Goal: Task Accomplishment & Management: Manage account settings

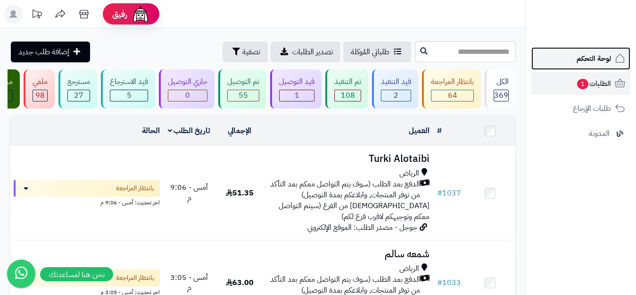
click at [587, 57] on span "لوحة التحكم" at bounding box center [593, 58] width 34 height 13
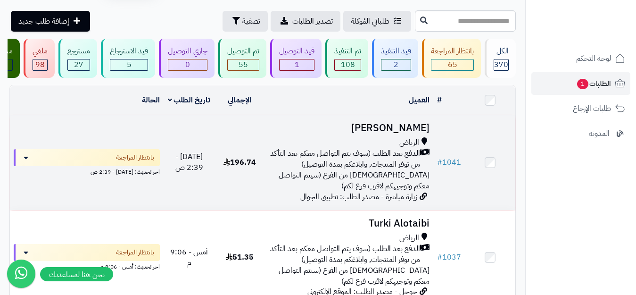
scroll to position [47, 0]
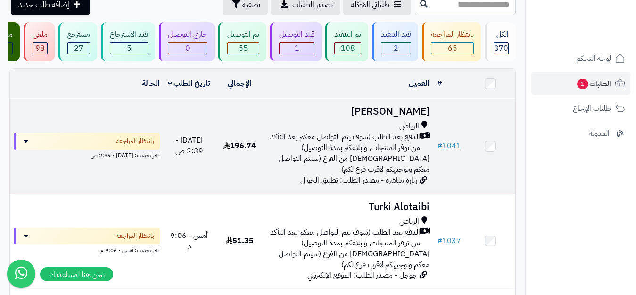
click at [286, 153] on span "الدفع بعد الطلب (سوف يتم التواصل معكم بعد التأكد من توفر المنتجات, وابلاغكم بمد…" at bounding box center [344, 143] width 151 height 22
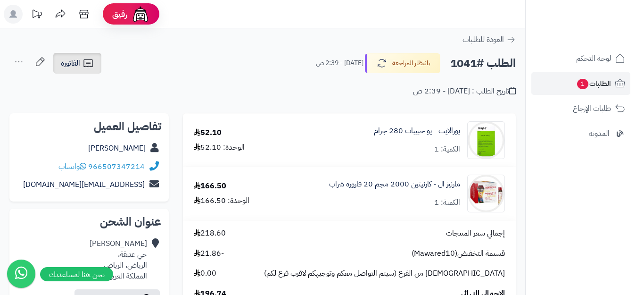
click at [76, 63] on span "الفاتورة" at bounding box center [70, 63] width 19 height 11
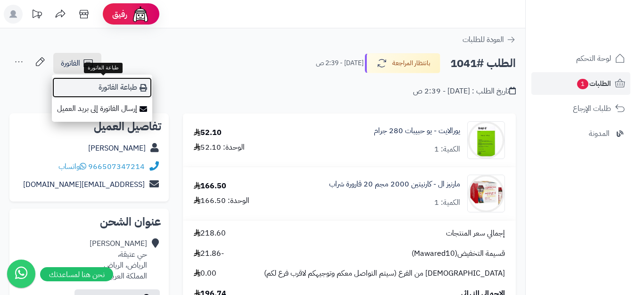
click at [122, 85] on link "طباعة الفاتورة" at bounding box center [102, 87] width 100 height 21
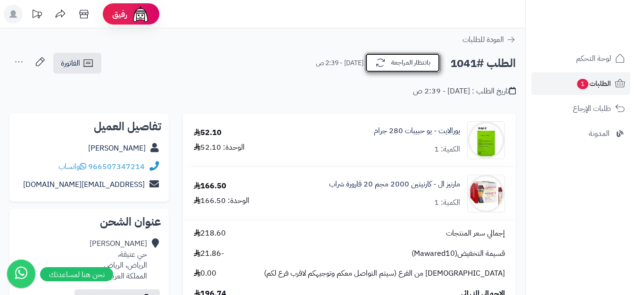
click at [378, 66] on icon "button" at bounding box center [380, 62] width 11 height 11
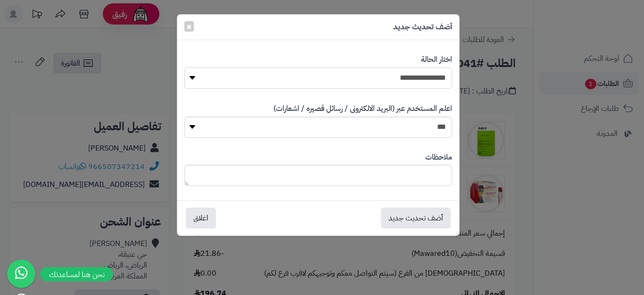
click at [368, 78] on select "**********" at bounding box center [318, 77] width 268 height 21
select select "*"
click at [184, 67] on select "**********" at bounding box center [318, 77] width 268 height 21
click at [403, 218] on button "أضف تحديث جديد" at bounding box center [416, 217] width 70 height 21
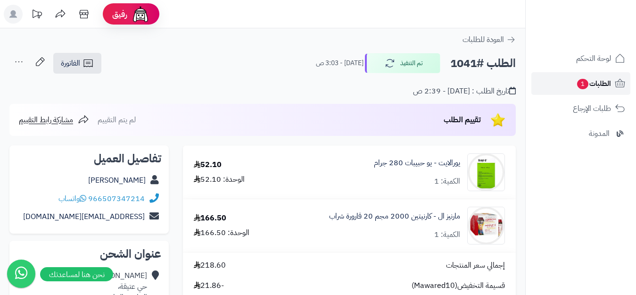
click at [588, 81] on span "الطلبات 1" at bounding box center [593, 83] width 35 height 13
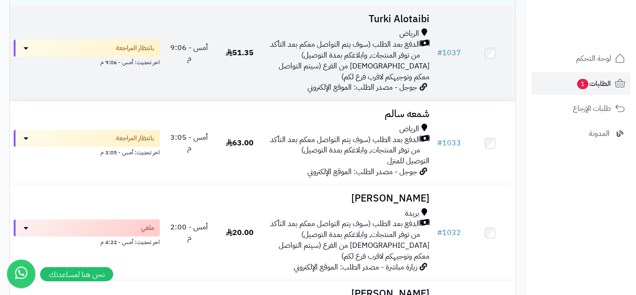
scroll to position [236, 0]
click at [364, 76] on span "[DEMOGRAPHIC_DATA] من الفرع (سيتم التواصل معكم وتوجيهكم لاقرب فرع لكم)" at bounding box center [354, 70] width 151 height 22
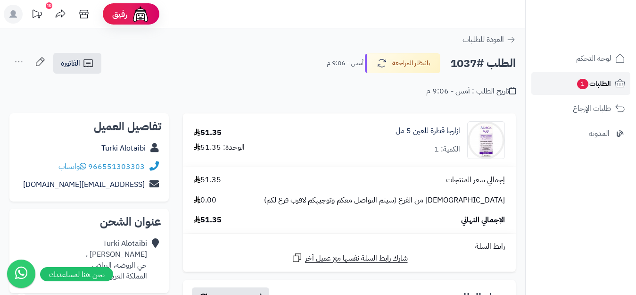
click at [578, 79] on span "1" at bounding box center [582, 84] width 11 height 10
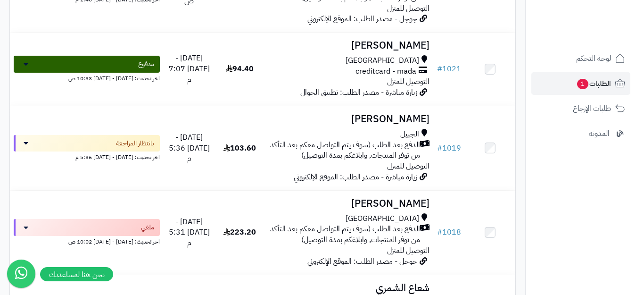
scroll to position [848, 0]
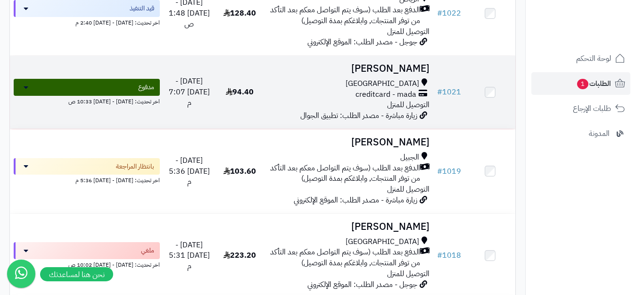
click at [362, 111] on div "[GEOGRAPHIC_DATA] creditcard - mada التوصيل للمنزل" at bounding box center [349, 94] width 161 height 33
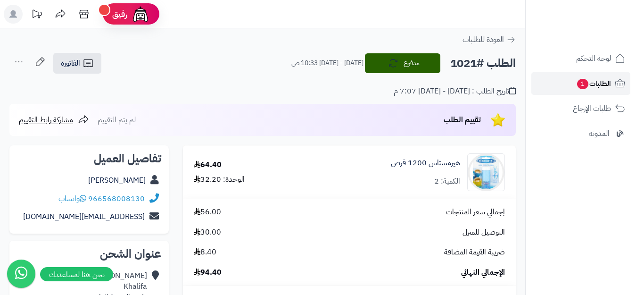
click at [590, 84] on span "الطلبات 1" at bounding box center [593, 83] width 35 height 13
